Goal: Task Accomplishment & Management: Complete application form

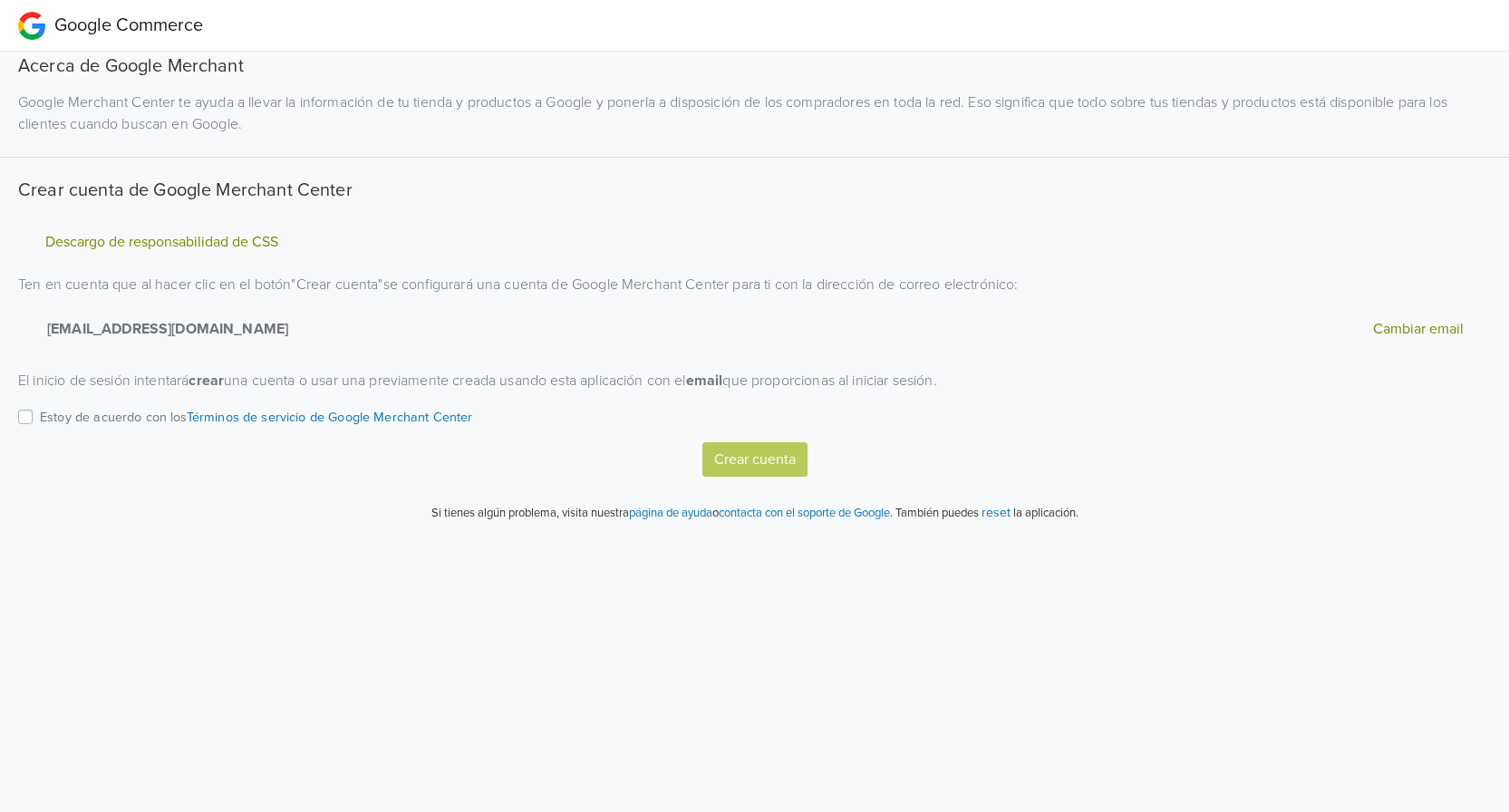
click at [40, 416] on label "Estoy de acuerdo con los Términos de servicio de Google Merchant Center" at bounding box center [256, 423] width 434 height 36
click at [0, 0] on input "Estoy de acuerdo con los Términos de servicio de Google Merchant Center" at bounding box center [0, 0] width 0 height 0
click at [758, 459] on button "Crear cuenta" at bounding box center [755, 458] width 105 height 34
select select "cl"
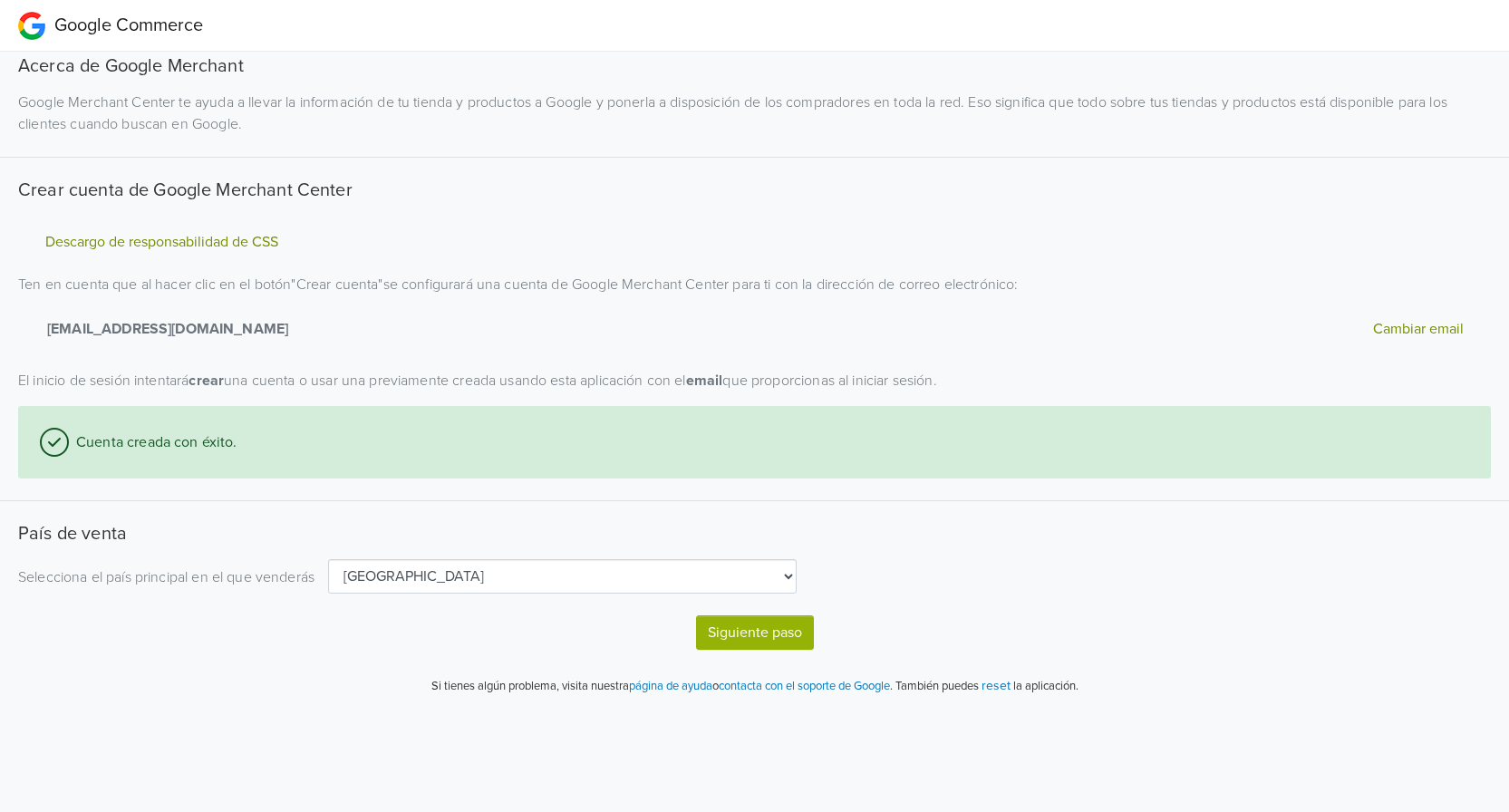
click at [795, 573] on select "[GEOGRAPHIC_DATA] [GEOGRAPHIC_DATA] [GEOGRAPHIC_DATA] [GEOGRAPHIC_DATA] [GEOGRA…" at bounding box center [562, 575] width 469 height 34
click at [770, 632] on button "Siguiente paso" at bounding box center [755, 632] width 118 height 34
select select "cl"
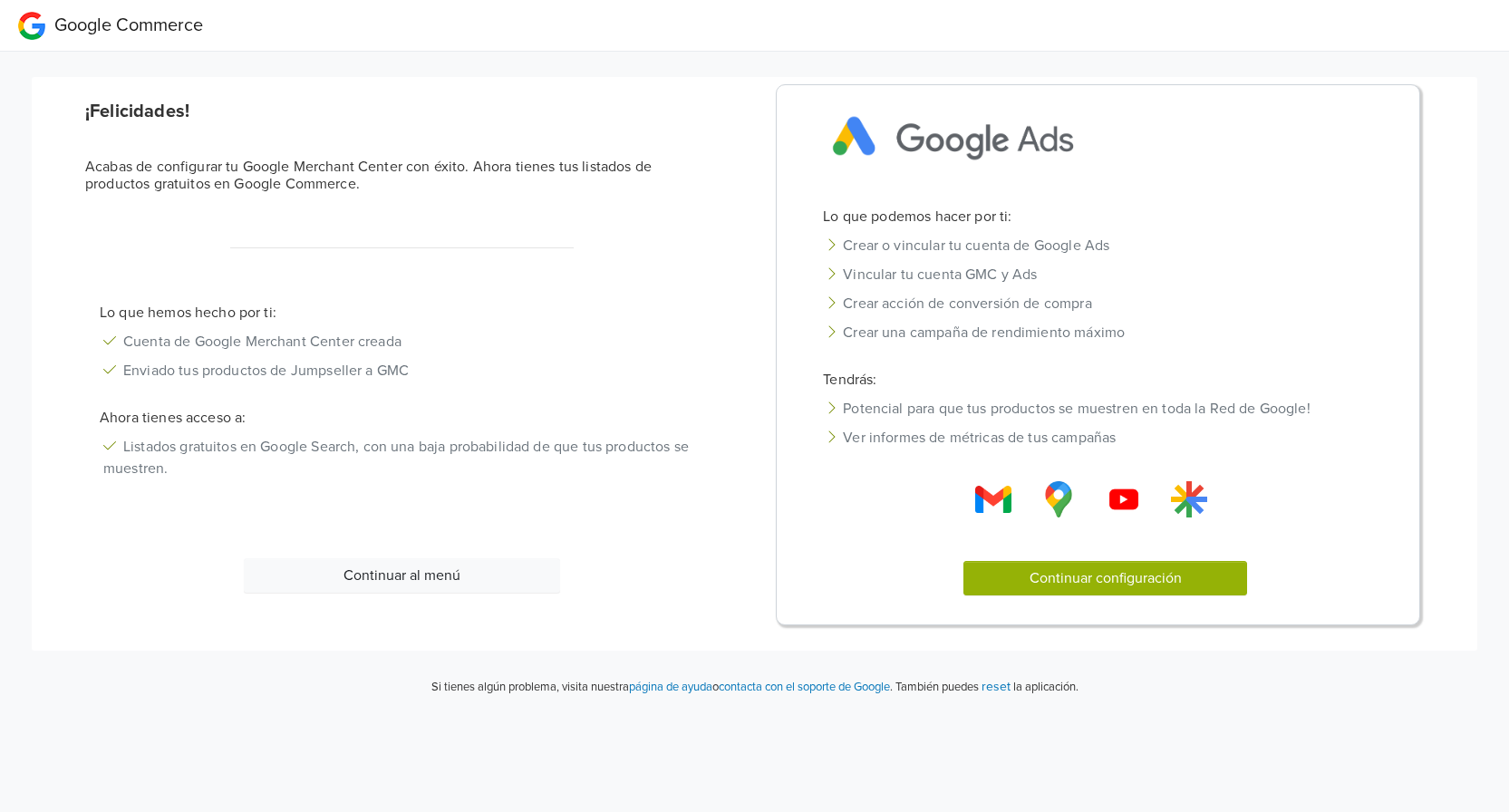
click at [1099, 587] on button "Continuar configuración" at bounding box center [1105, 577] width 283 height 34
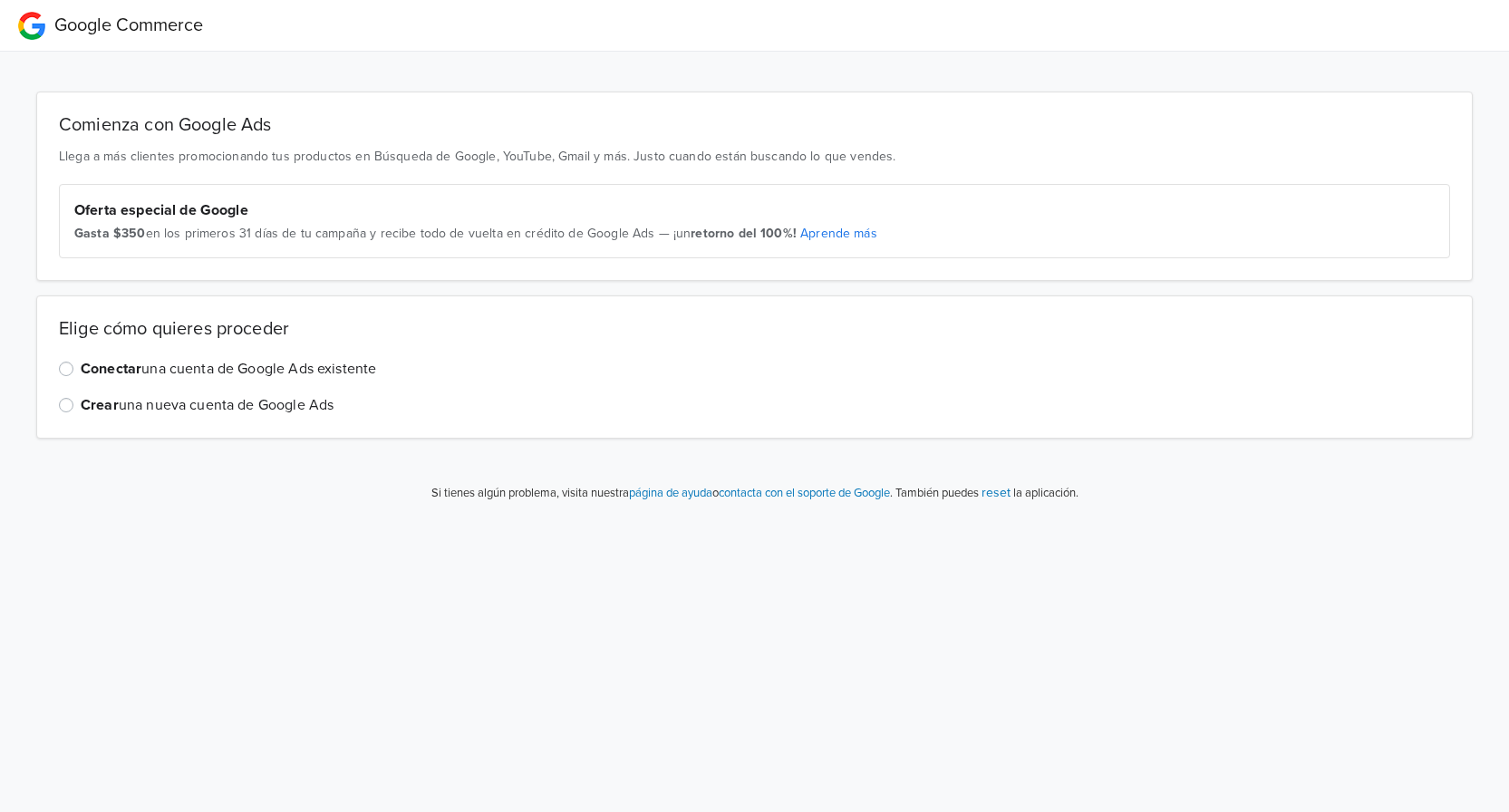
click at [81, 365] on label "Conectar una cuenta de Google Ads existente" at bounding box center [228, 369] width 296 height 22
click at [0, 0] on input "Conectar una cuenta de Google Ads existente" at bounding box center [0, 0] width 0 height 0
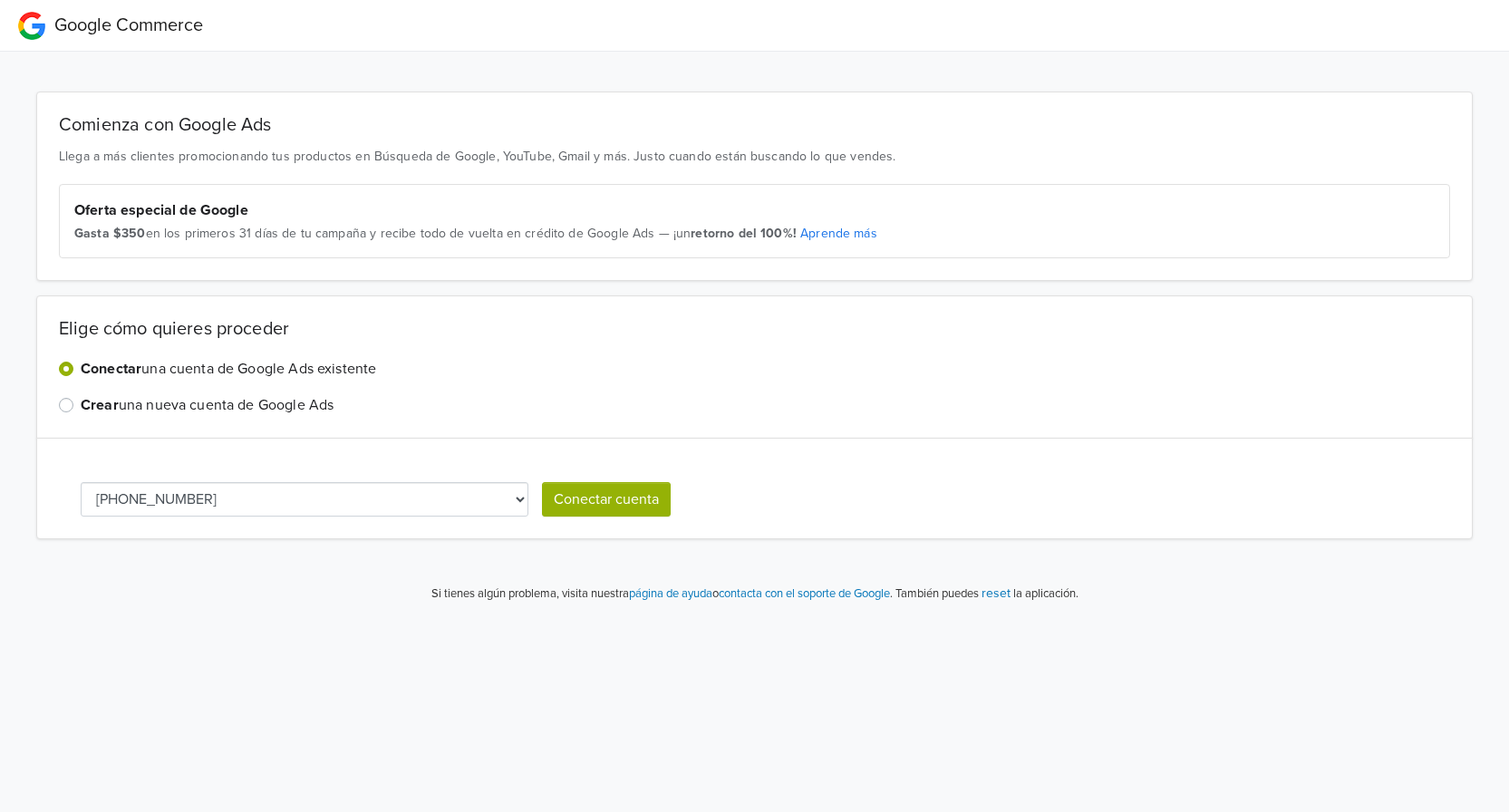
click at [520, 497] on select "[PHONE_NUMBER]" at bounding box center [305, 499] width 447 height 34
click at [603, 496] on button "Conectar cuenta" at bounding box center [607, 499] width 129 height 34
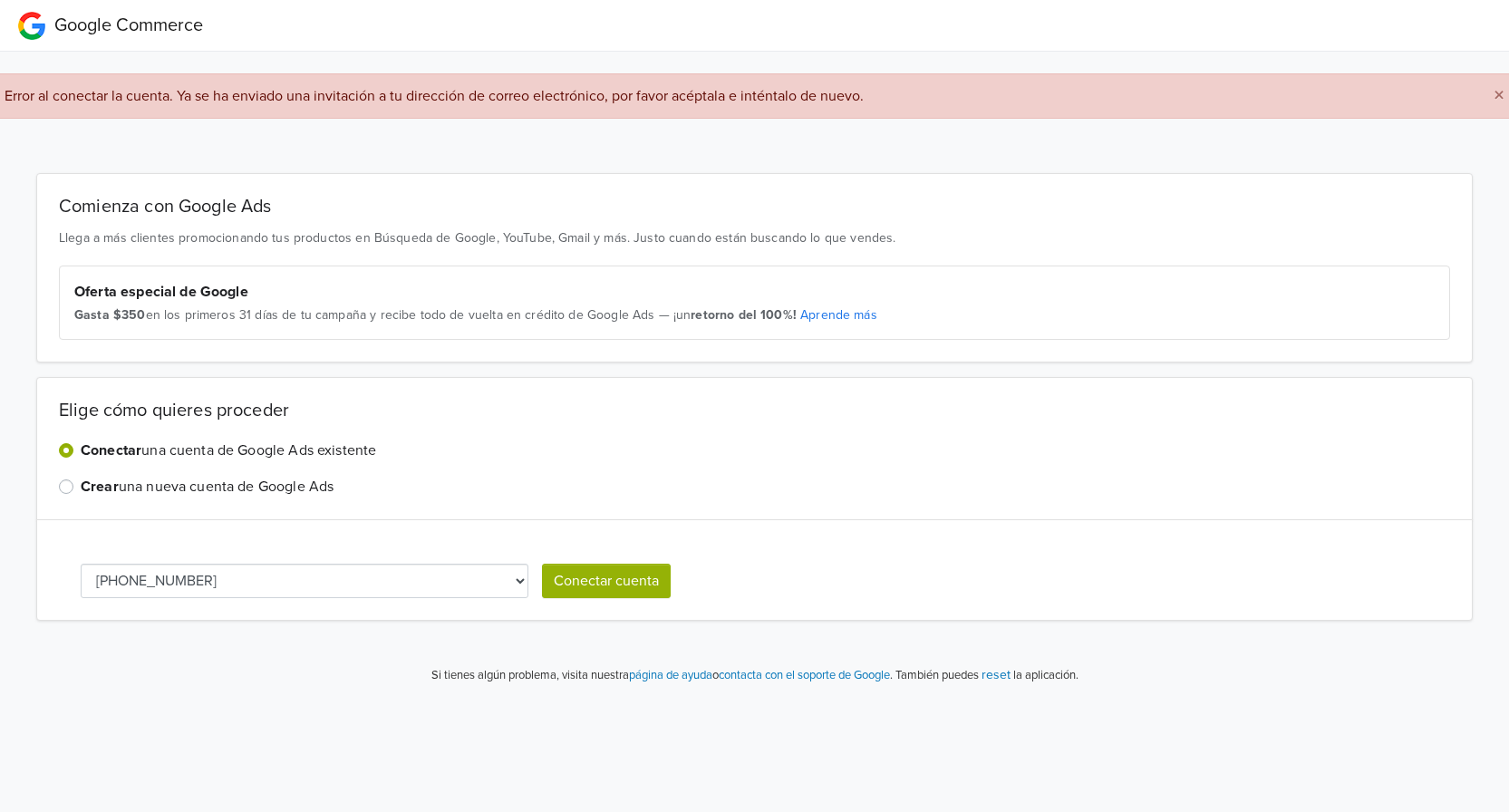
click at [356, 99] on span "Error al conectar la cuenta. Ya se ha enviado una invitación a tu dirección de …" at bounding box center [434, 97] width 859 height 18
click at [616, 587] on button "Conectar cuenta" at bounding box center [607, 580] width 129 height 34
click at [513, 583] on select "[PHONE_NUMBER]" at bounding box center [305, 580] width 447 height 34
click at [518, 581] on select "[PHONE_NUMBER]" at bounding box center [305, 580] width 447 height 34
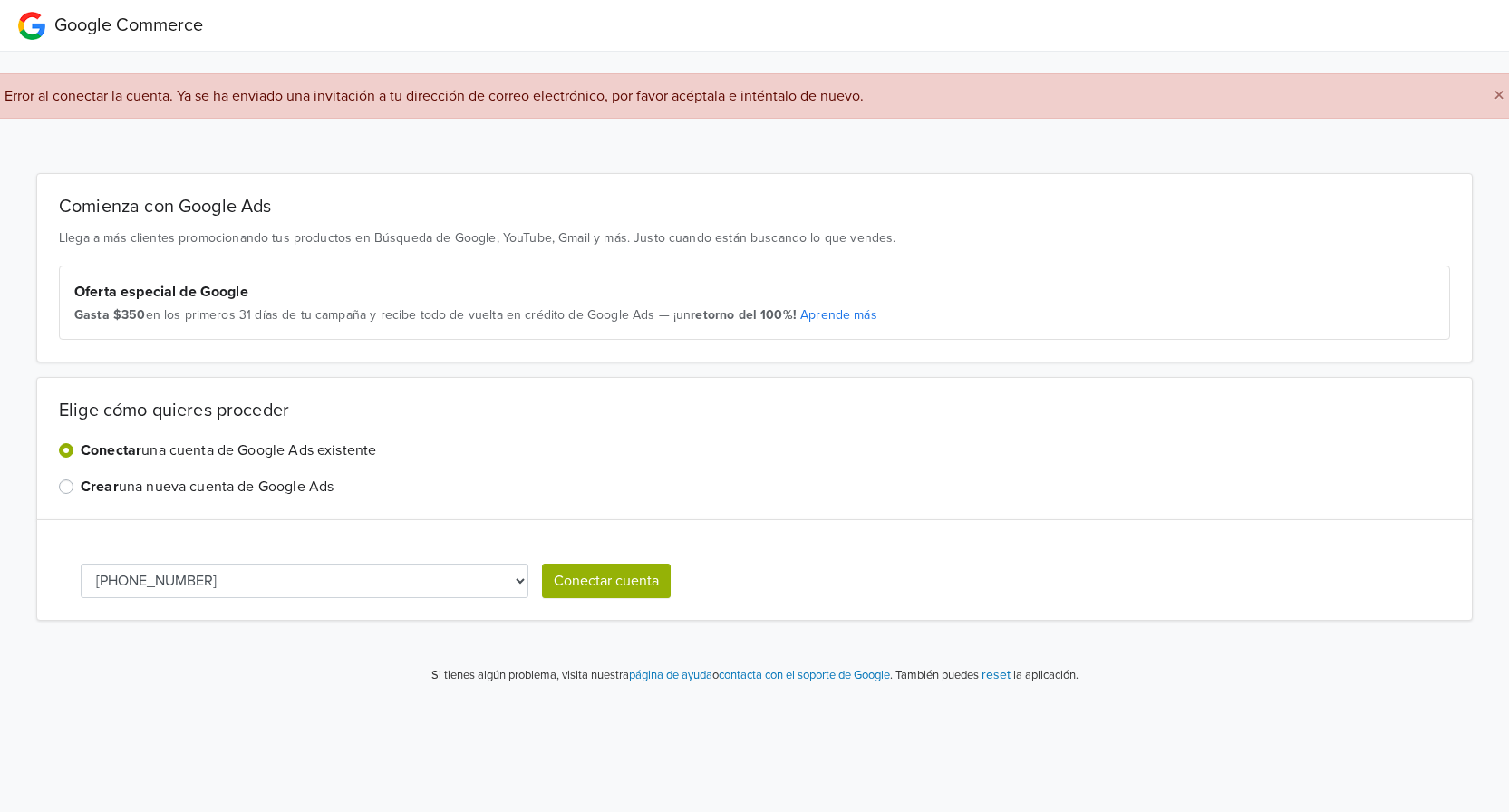
click at [518, 581] on select "[PHONE_NUMBER]" at bounding box center [305, 580] width 447 height 34
click at [1040, 517] on div "[PERSON_NAME] quieres proceder Conectar una cuenta de Google Ads existente Crea…" at bounding box center [754, 449] width 1436 height 144
click at [992, 551] on div "[PHONE_NUMBER] Conectar cuenta" at bounding box center [754, 570] width 1436 height 101
click at [601, 580] on button "Conectar cuenta" at bounding box center [607, 580] width 129 height 34
click at [81, 486] on label "Crear una nueva cuenta de Google Ads" at bounding box center [207, 487] width 253 height 22
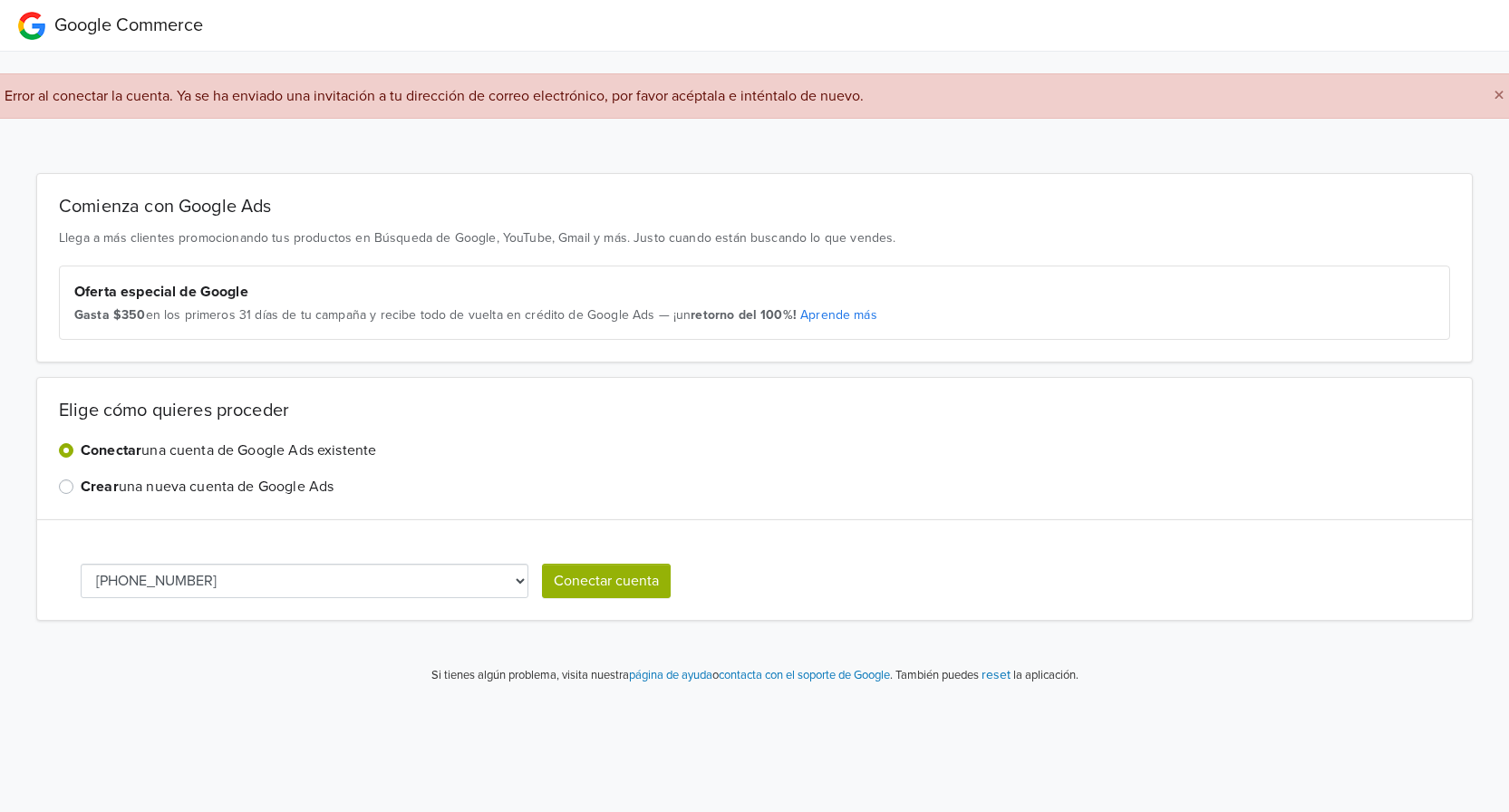
click at [0, 0] on input "Crear una nueva cuenta de Google Ads" at bounding box center [0, 0] width 0 height 0
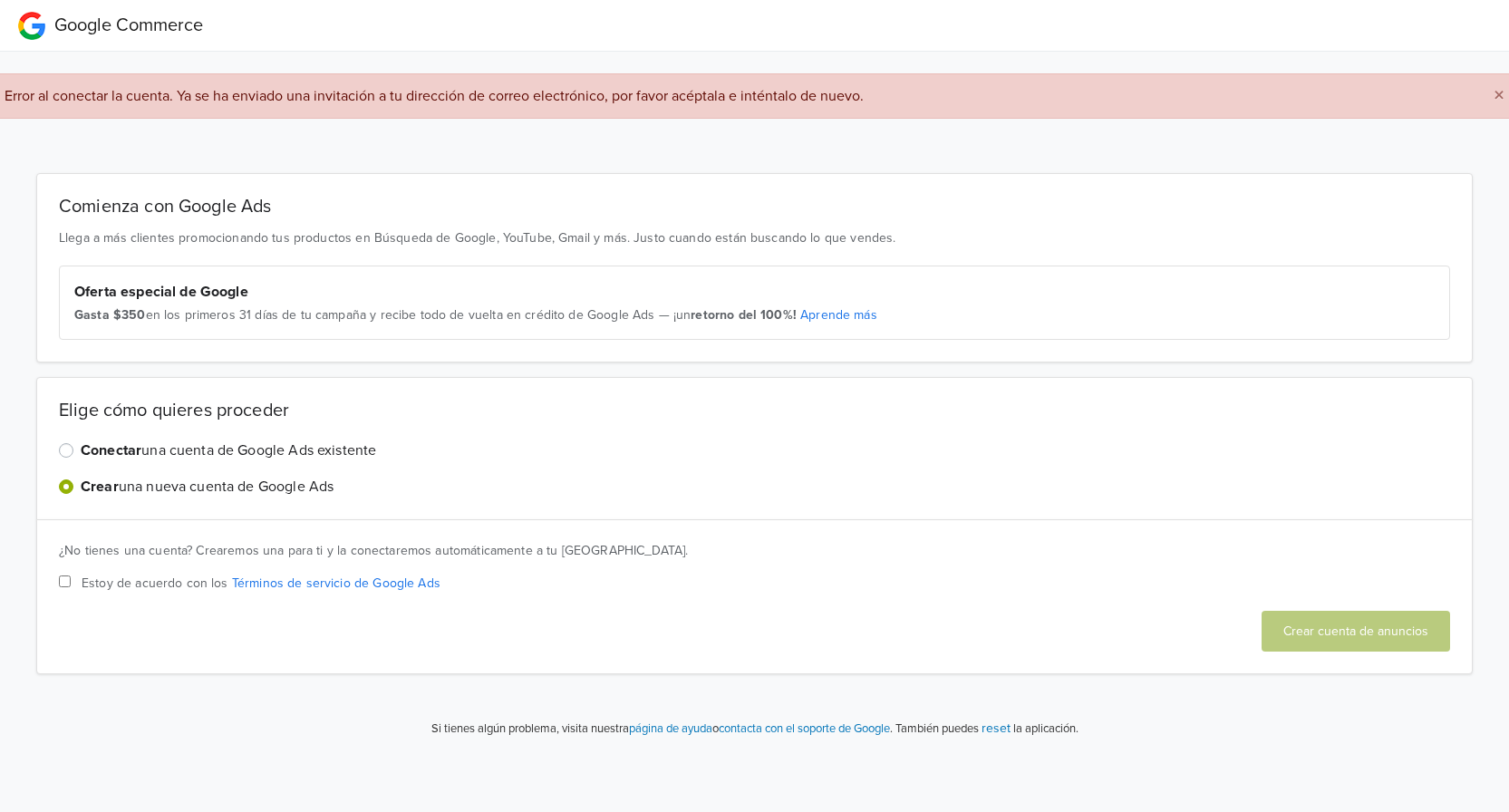
click at [81, 449] on label "Conectar una cuenta de Google Ads existente" at bounding box center [228, 450] width 296 height 22
click at [0, 0] on input "Conectar una cuenta de Google Ads existente" at bounding box center [0, 0] width 0 height 0
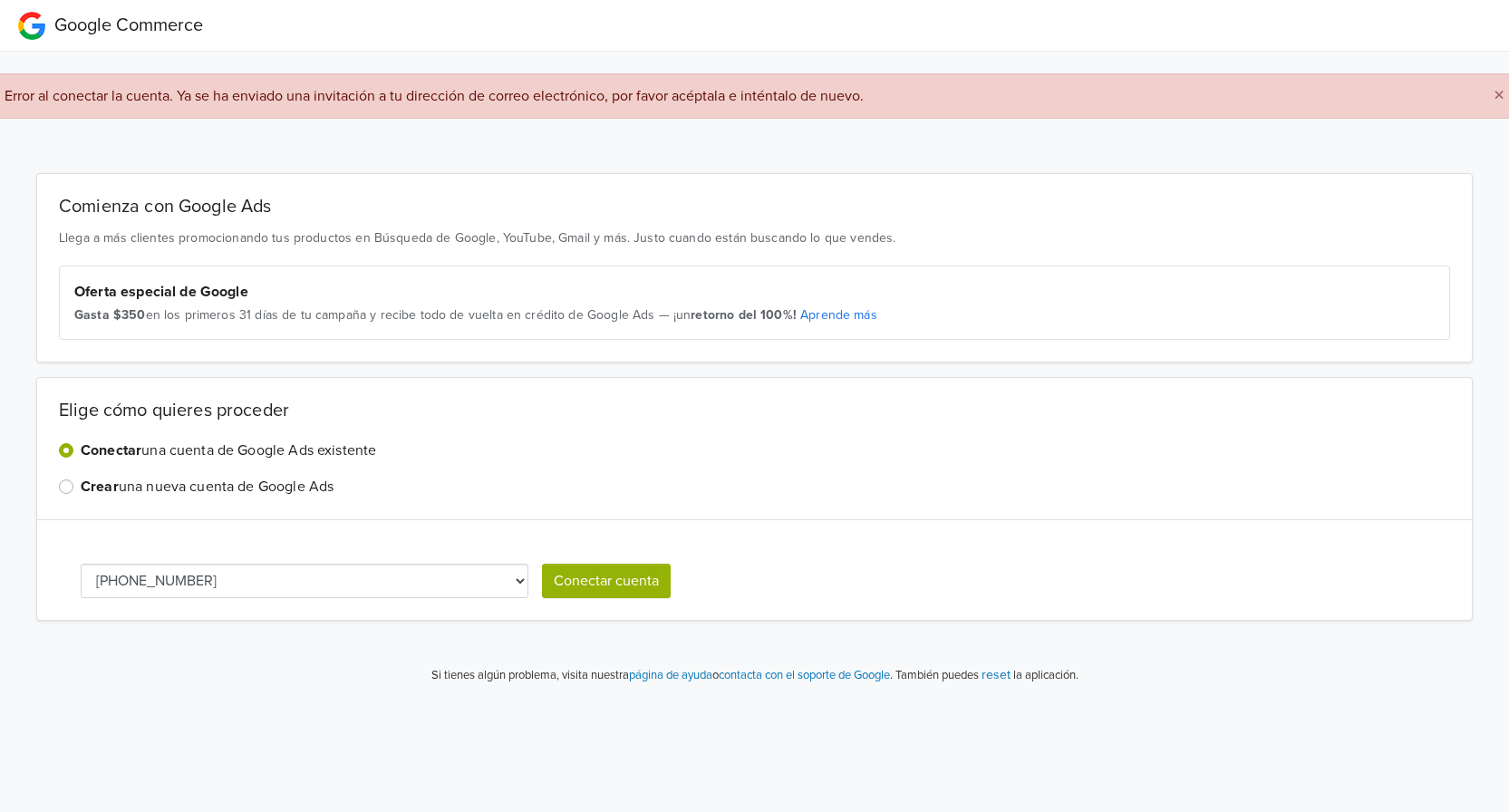
click at [628, 580] on button "Conectar cuenta" at bounding box center [607, 580] width 129 height 34
click at [1057, 384] on div "[PERSON_NAME] quieres proceder Conectar una cuenta de Google Ads existente Crea…" at bounding box center [754, 449] width 1436 height 144
click at [518, 581] on select "[PHONE_NUMBER]" at bounding box center [305, 580] width 447 height 34
click at [81, 563] on select "[PHONE_NUMBER]" at bounding box center [305, 580] width 447 height 34
click at [641, 583] on button "Conectar cuenta" at bounding box center [607, 580] width 129 height 34
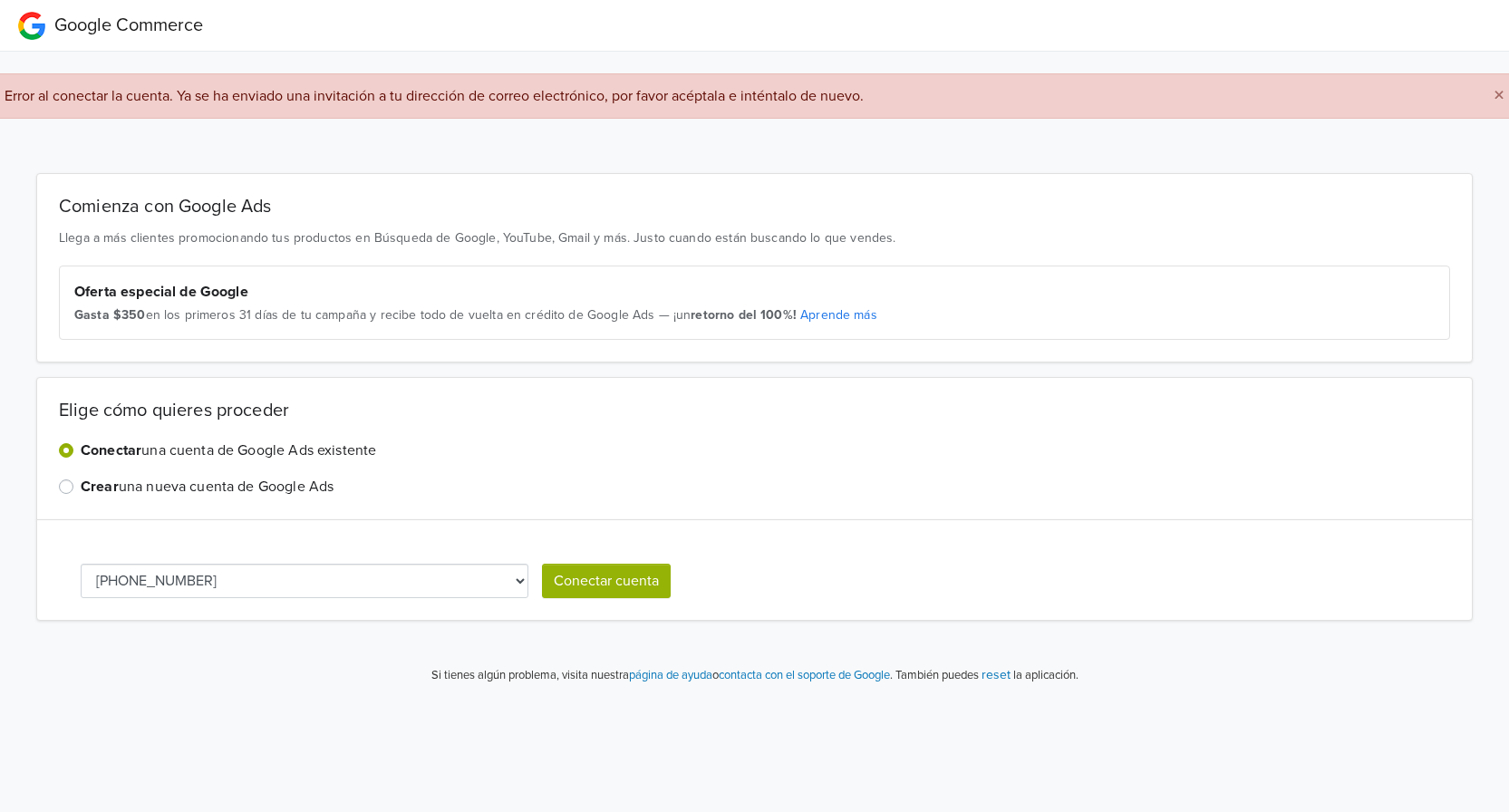
click at [612, 576] on button "Conectar cuenta" at bounding box center [607, 580] width 129 height 34
